Goal: Task Accomplishment & Management: Manage account settings

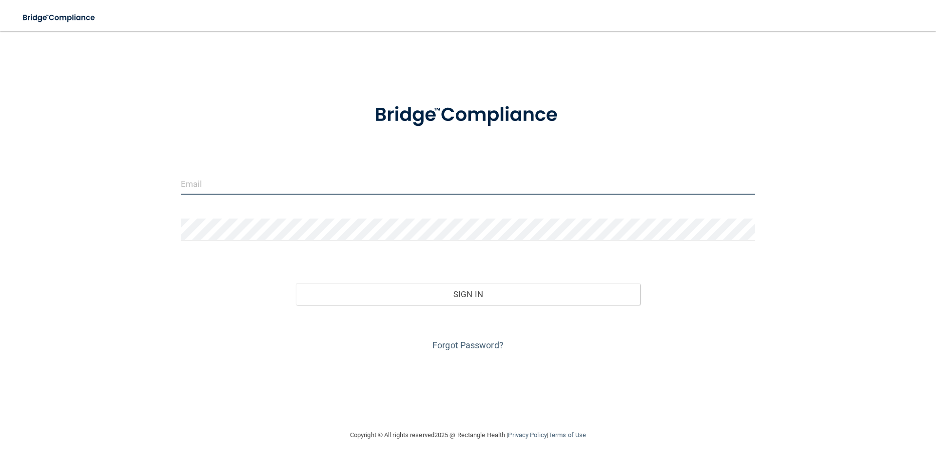
click at [432, 183] on input "email" at bounding box center [468, 184] width 574 height 22
type input "[PERSON_NAME][EMAIL_ADDRESS][DOMAIN_NAME]"
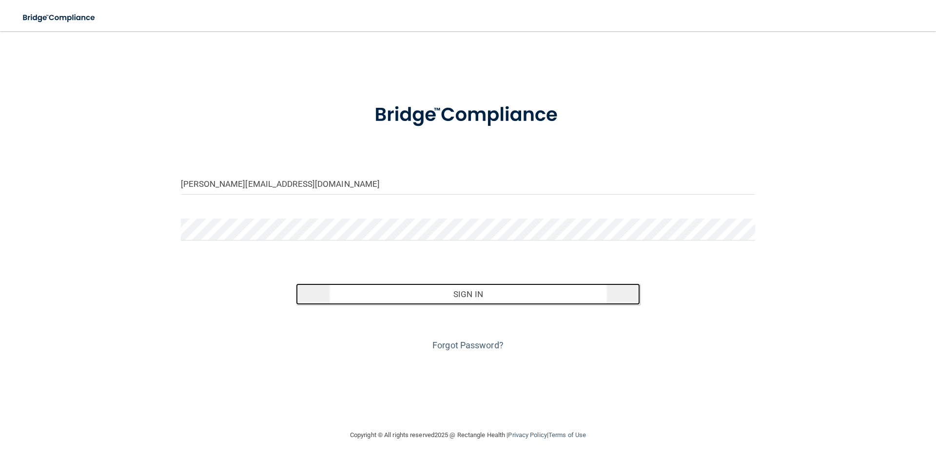
click at [517, 301] on button "Sign In" at bounding box center [468, 293] width 345 height 21
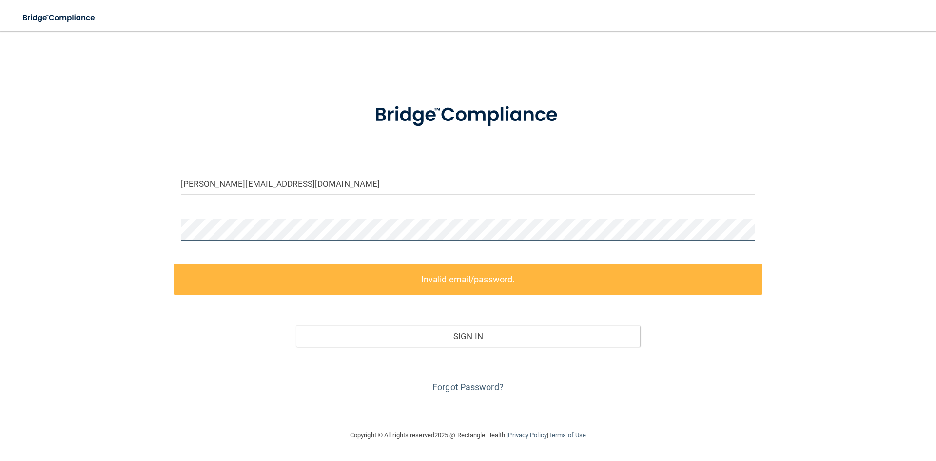
click at [169, 226] on div "[PERSON_NAME][EMAIL_ADDRESS][DOMAIN_NAME] Invalid email/password. You don't hav…" at bounding box center [467, 230] width 897 height 378
click at [472, 382] on link "Forgot Password?" at bounding box center [467, 387] width 71 height 10
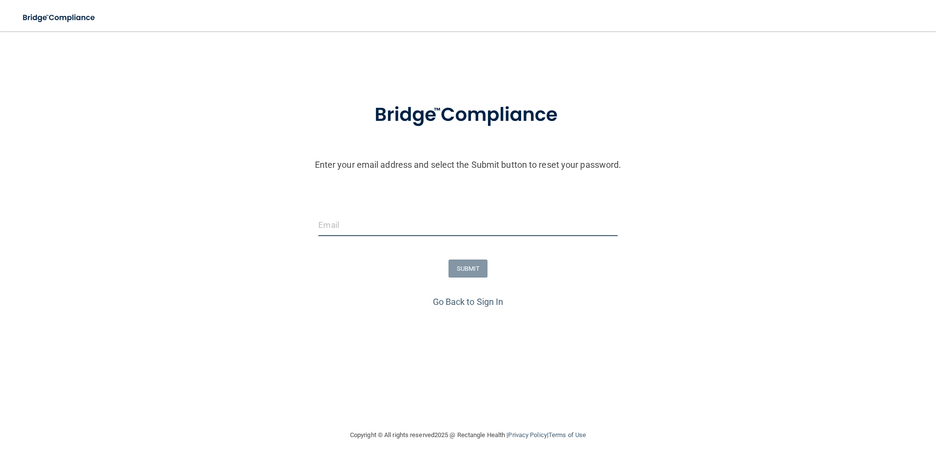
click at [382, 224] on input "email" at bounding box center [467, 225] width 299 height 22
click at [361, 229] on input "email" at bounding box center [467, 225] width 299 height 22
type input "j"
type input "[EMAIL_ADDRESS][DOMAIN_NAME]"
click at [463, 269] on button "SUBMIT" at bounding box center [467, 268] width 39 height 18
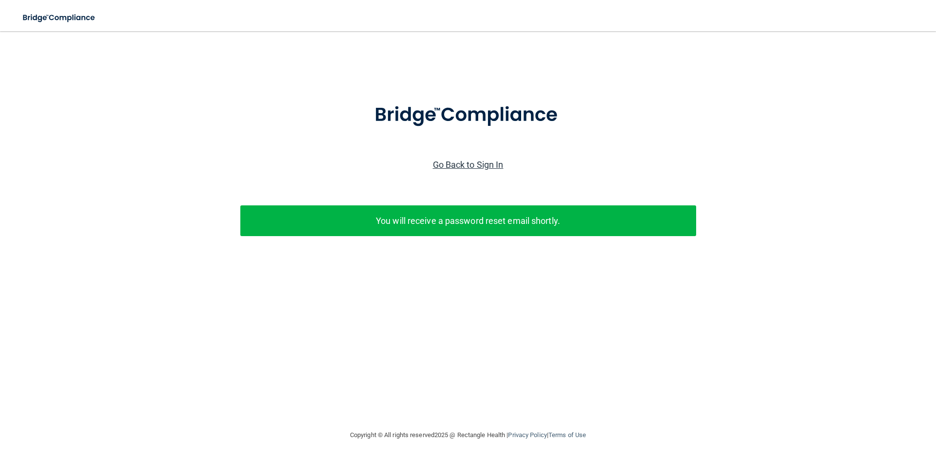
click at [464, 165] on link "Go Back to Sign In" at bounding box center [468, 164] width 71 height 10
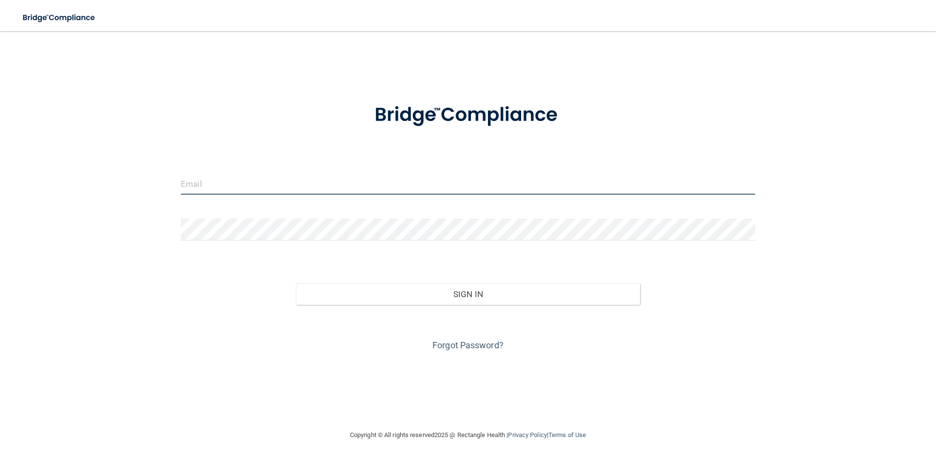
click at [296, 181] on input "email" at bounding box center [468, 184] width 574 height 22
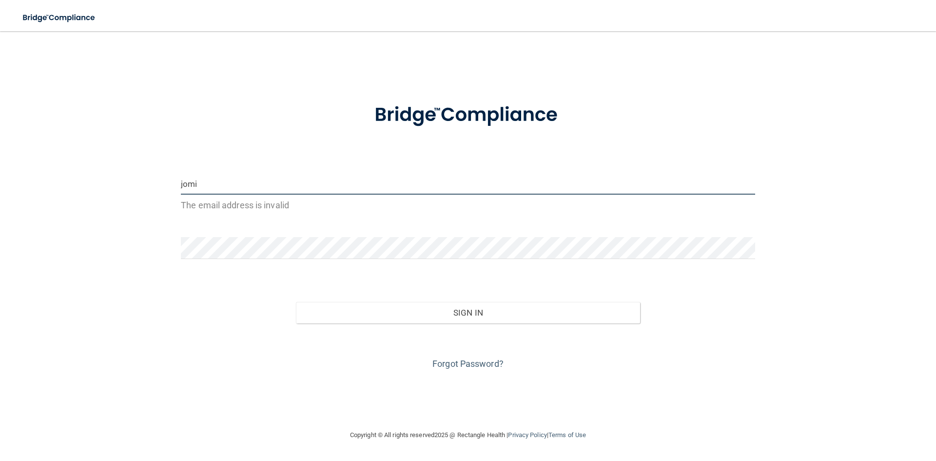
type input "[EMAIL_ADDRESS][DOMAIN_NAME]"
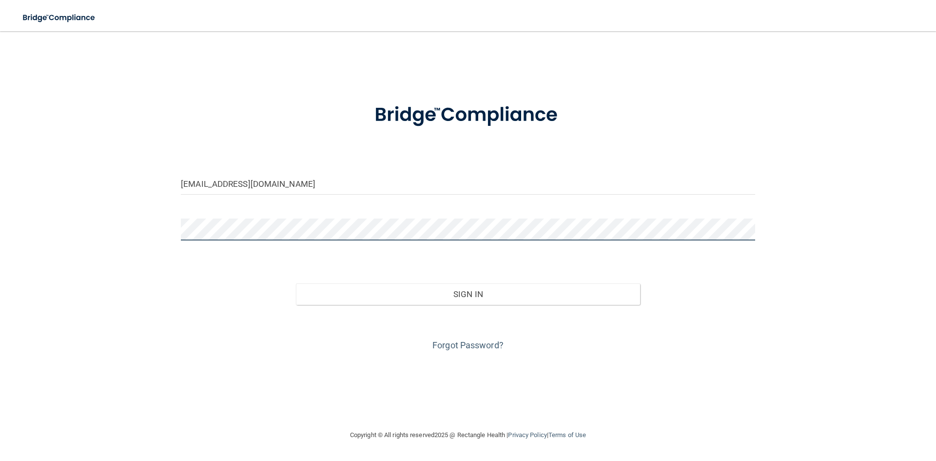
click at [296, 283] on button "Sign In" at bounding box center [468, 293] width 345 height 21
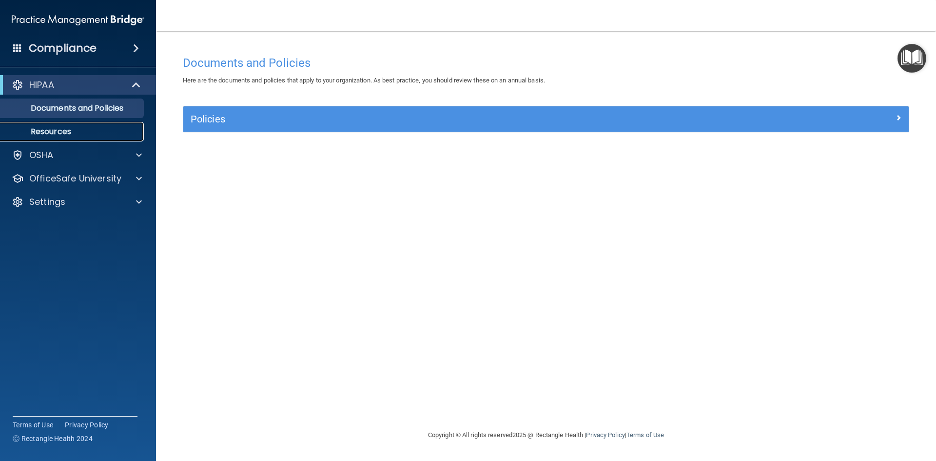
click at [62, 131] on p "Resources" at bounding box center [72, 132] width 133 height 10
